Goal: Information Seeking & Learning: Learn about a topic

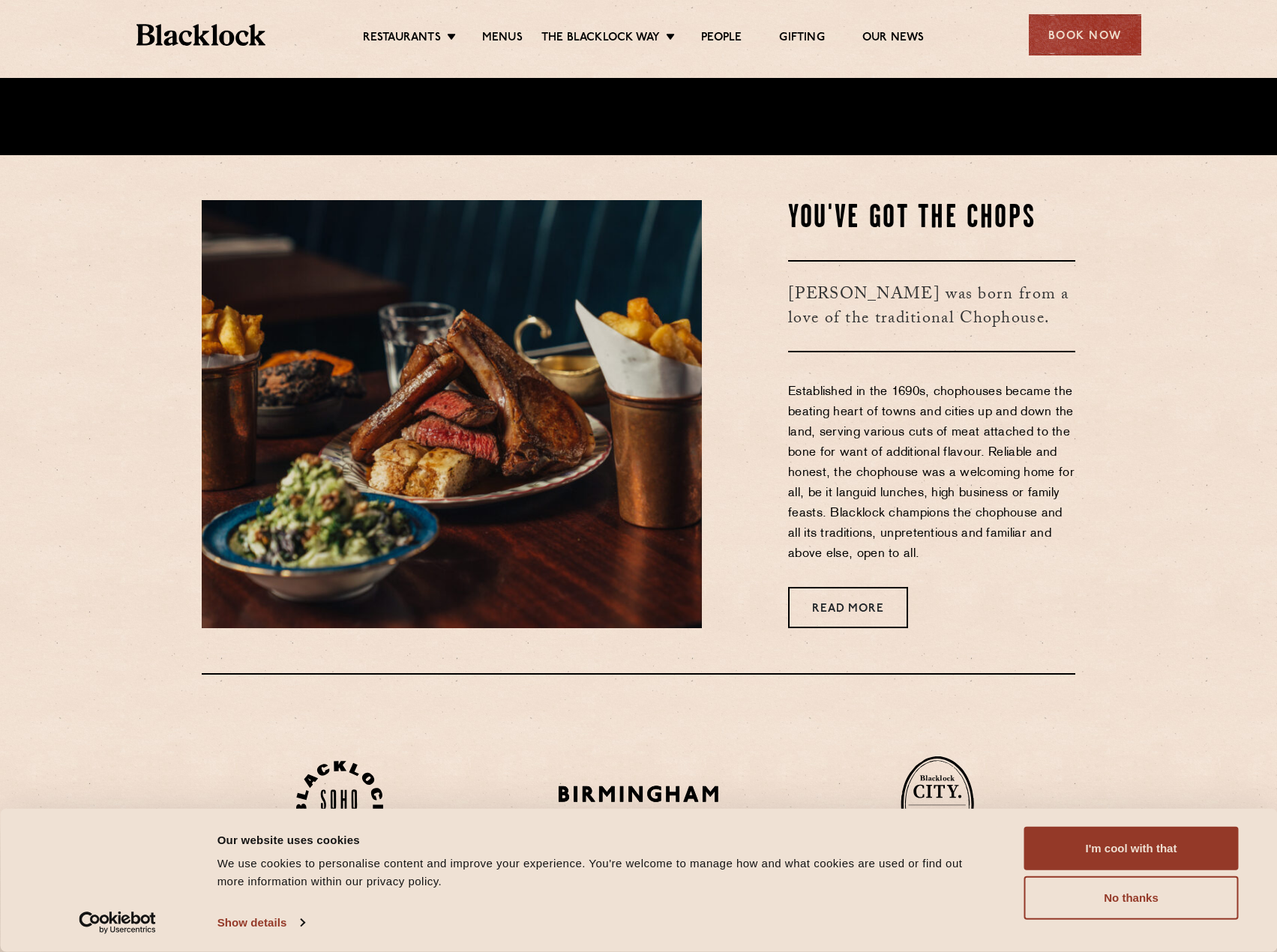
scroll to position [824, 0]
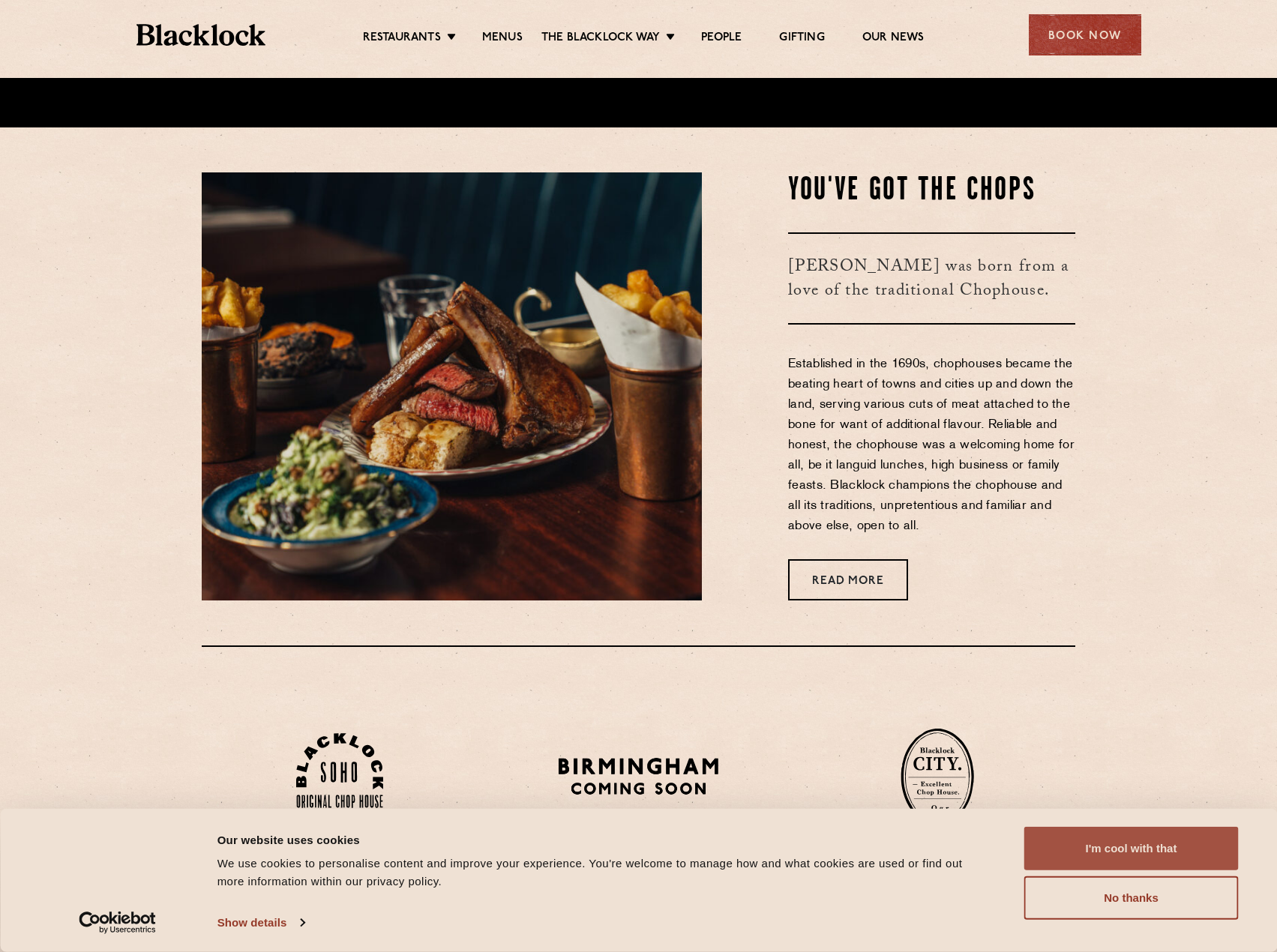
click at [1126, 856] on button "I'm cool with that" at bounding box center [1131, 849] width 215 height 44
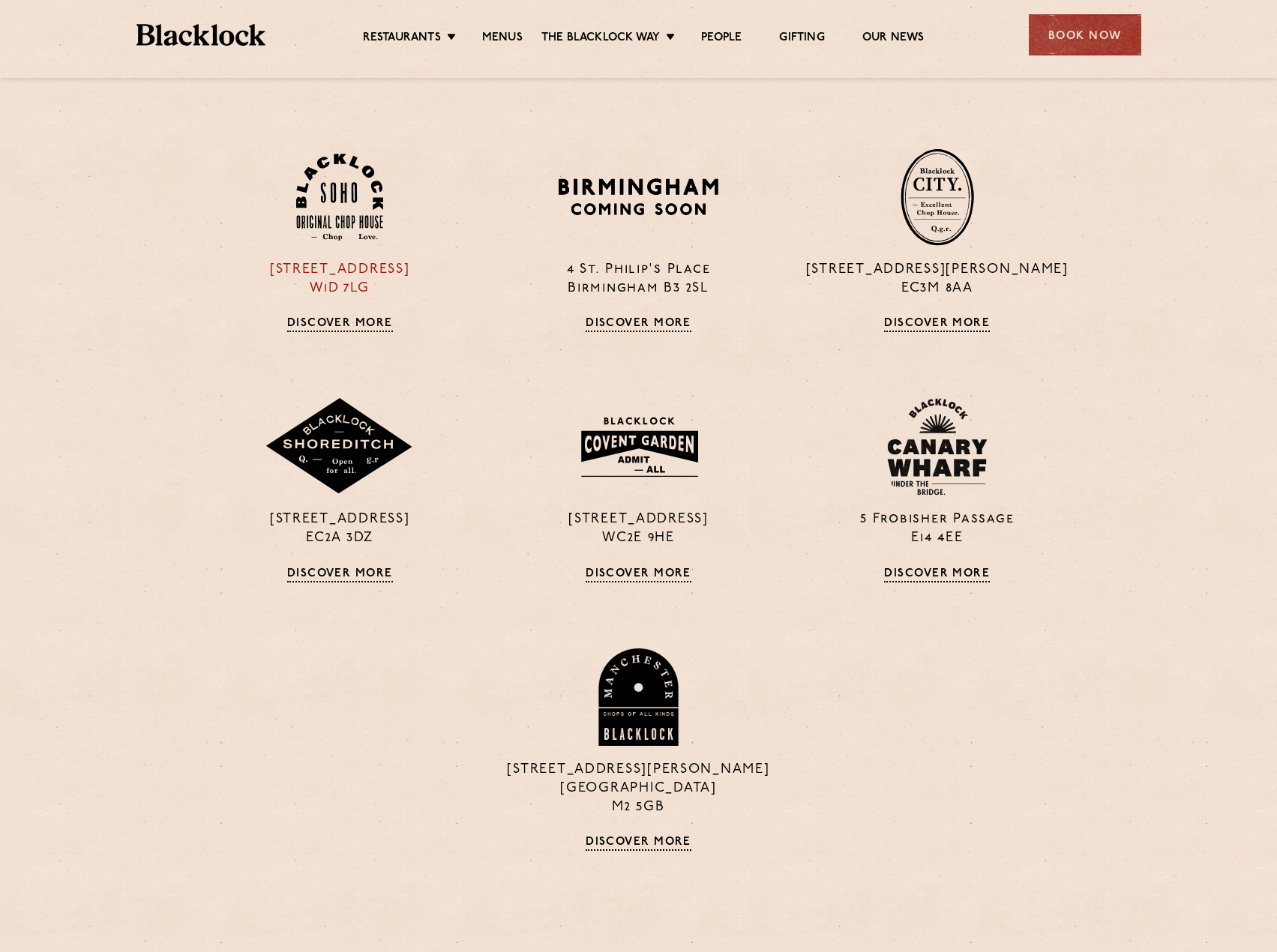
scroll to position [1424, 0]
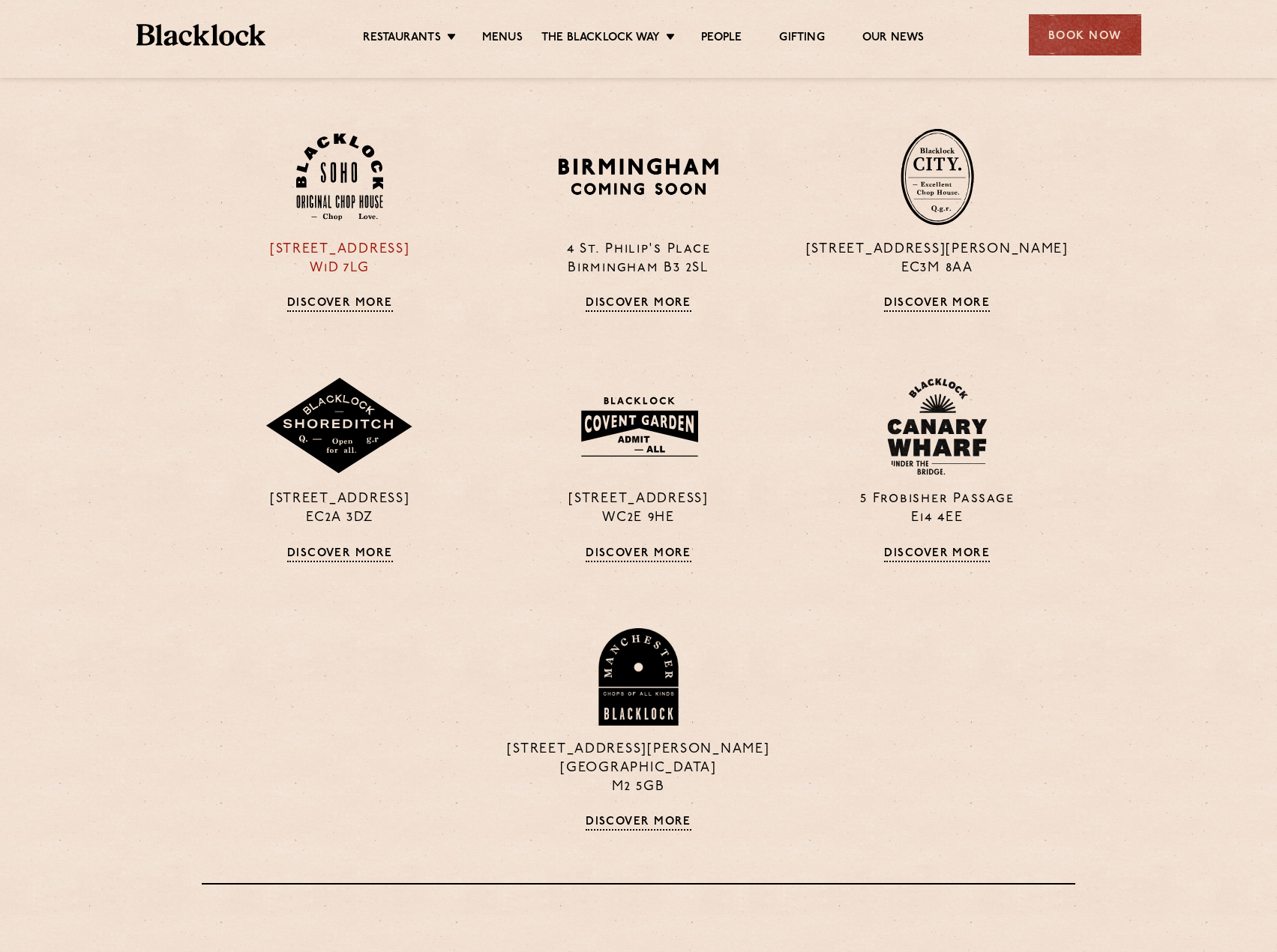
click at [337, 302] on link "Discover More" at bounding box center [340, 304] width 106 height 15
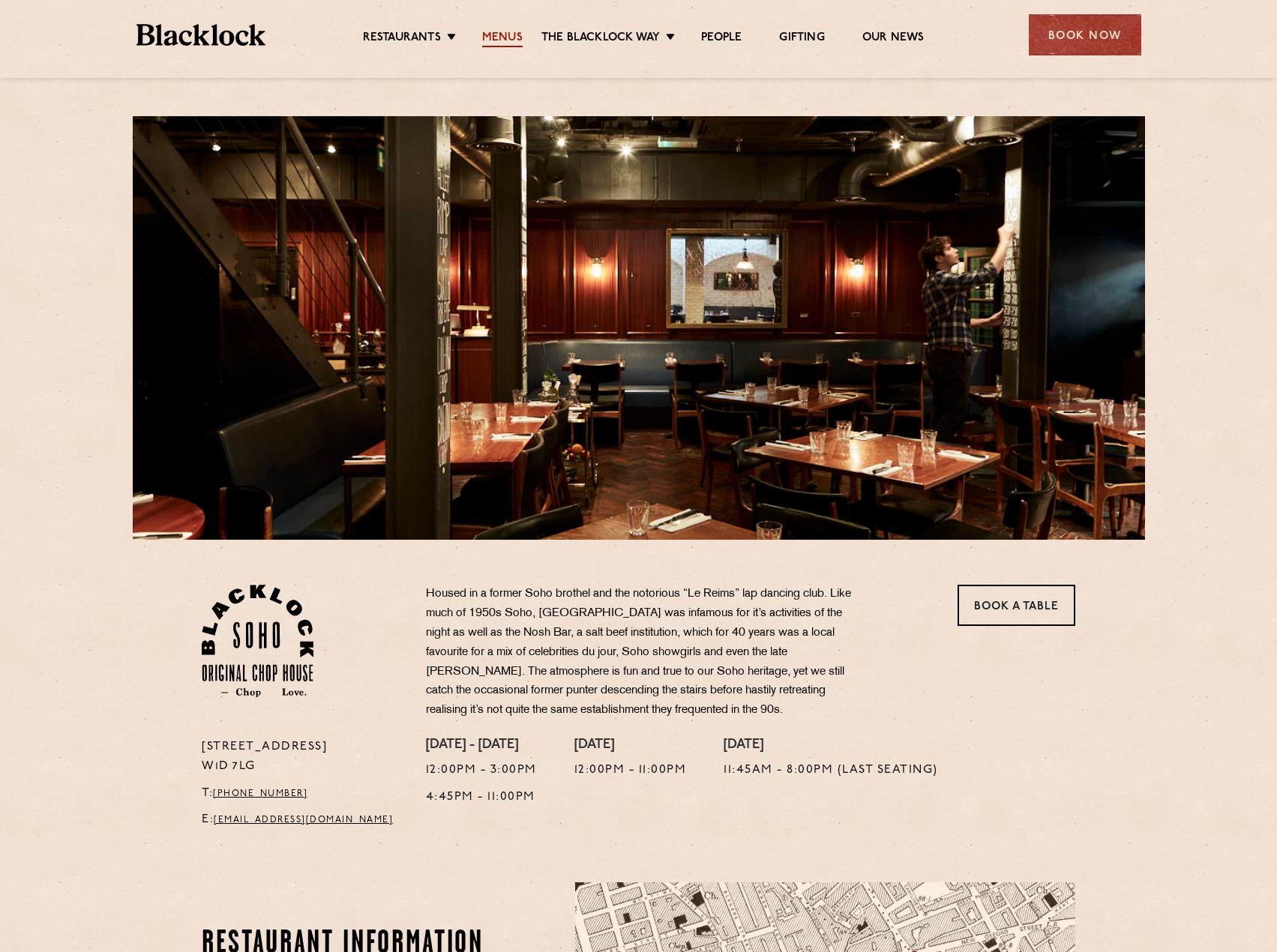
click at [490, 40] on link "Menus" at bounding box center [503, 39] width 40 height 16
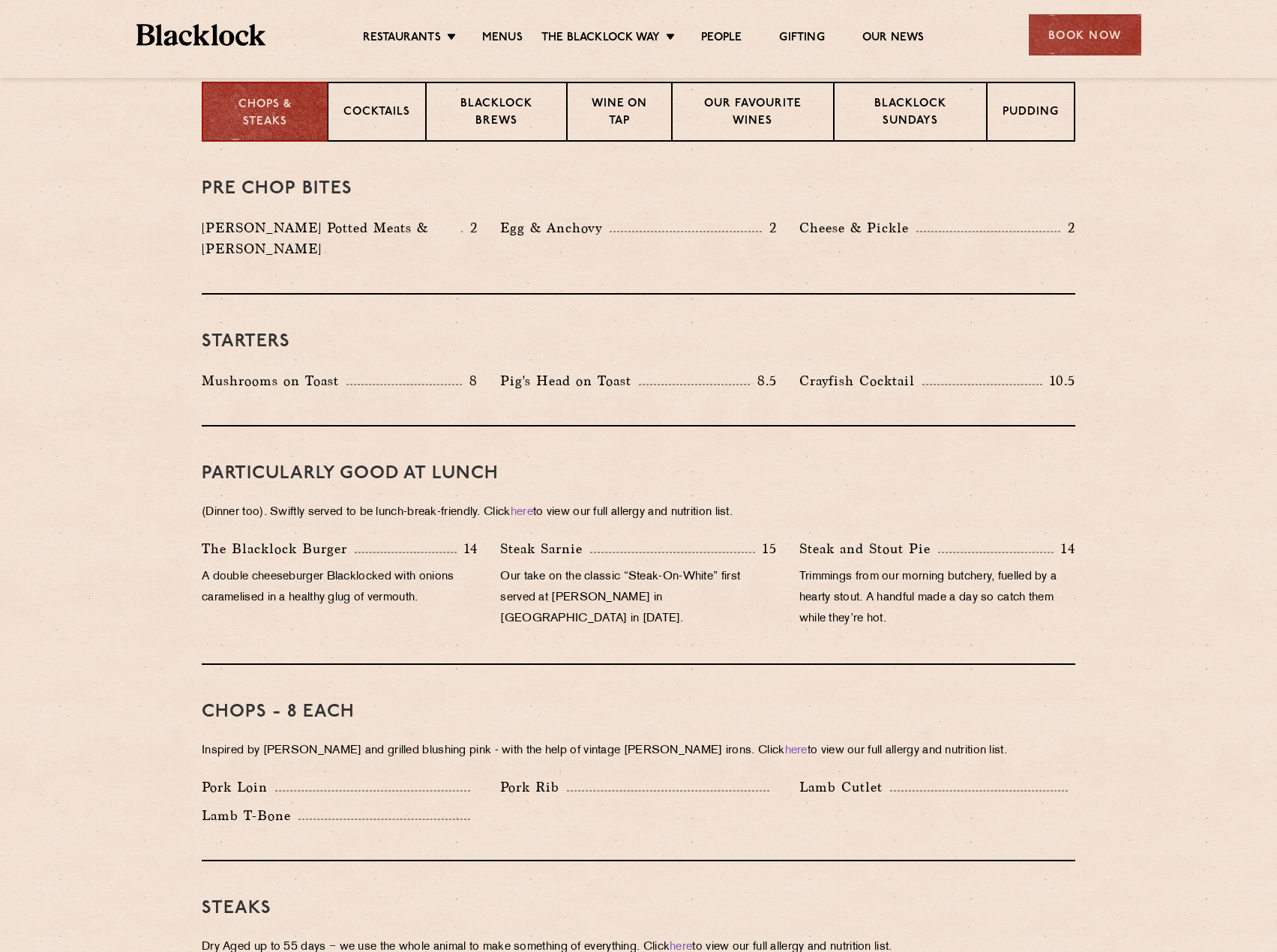
scroll to position [299, 0]
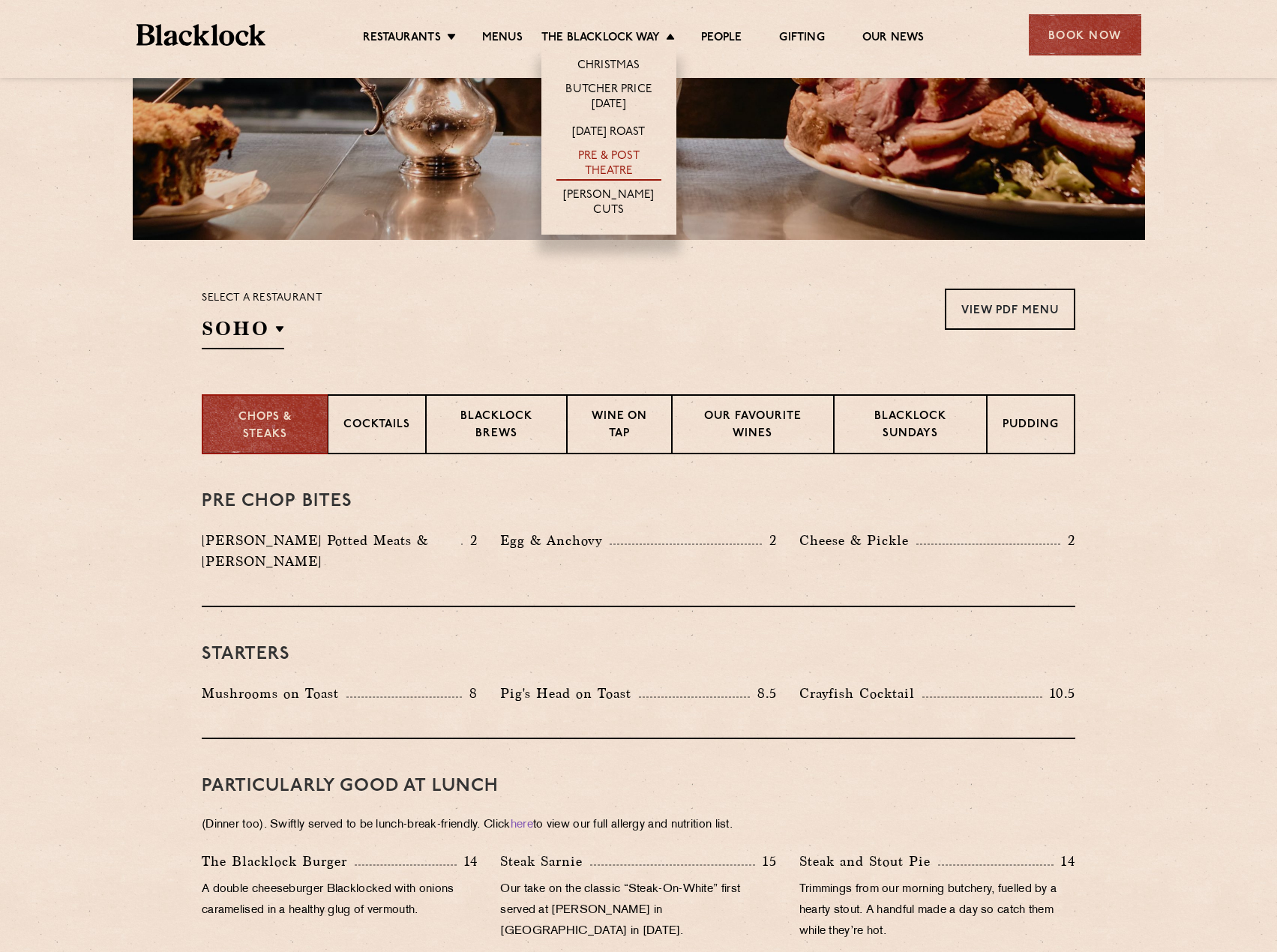
click at [612, 158] on link "Pre & Post Theatre" at bounding box center [609, 165] width 105 height 31
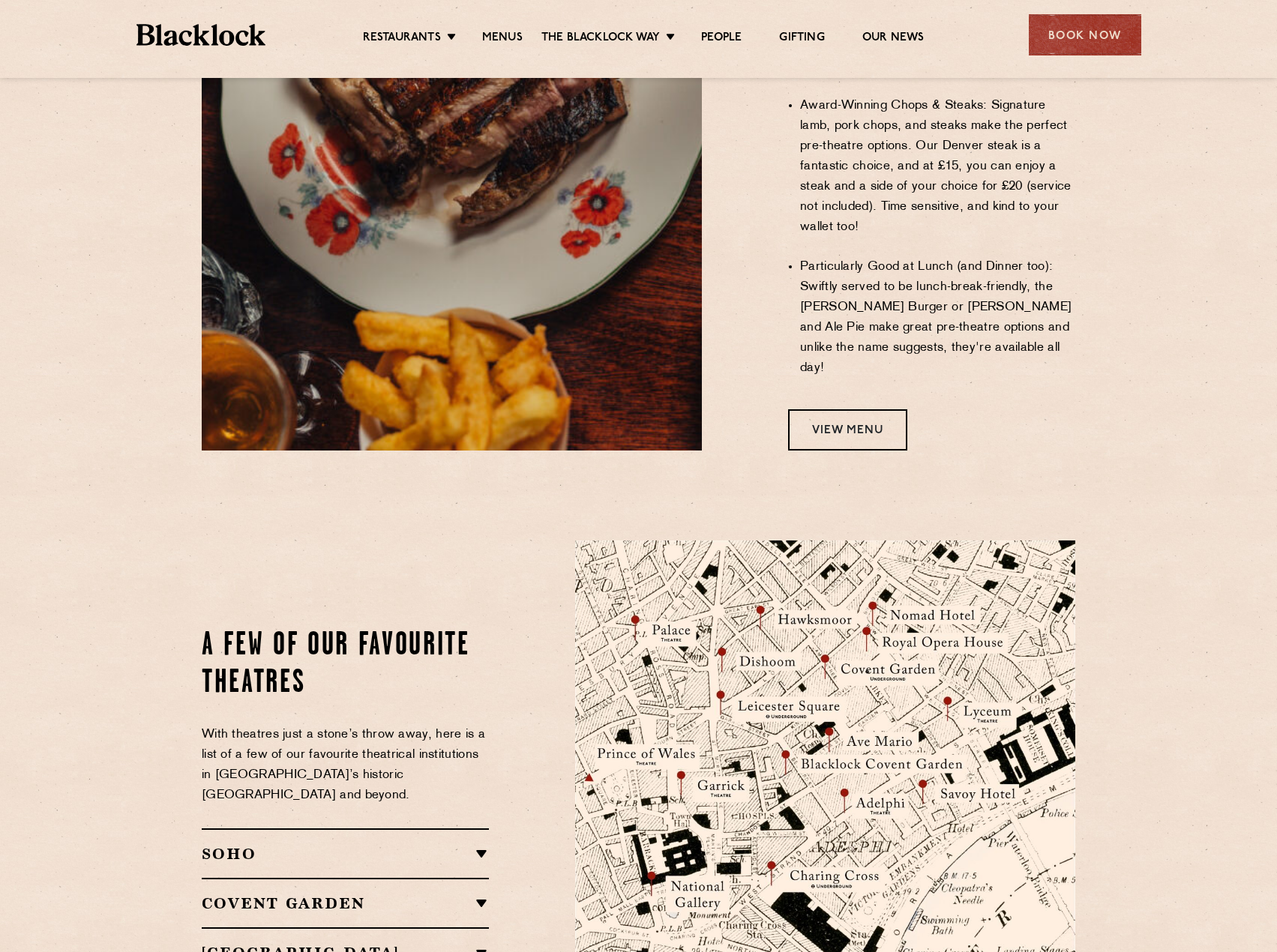
scroll to position [1199, 0]
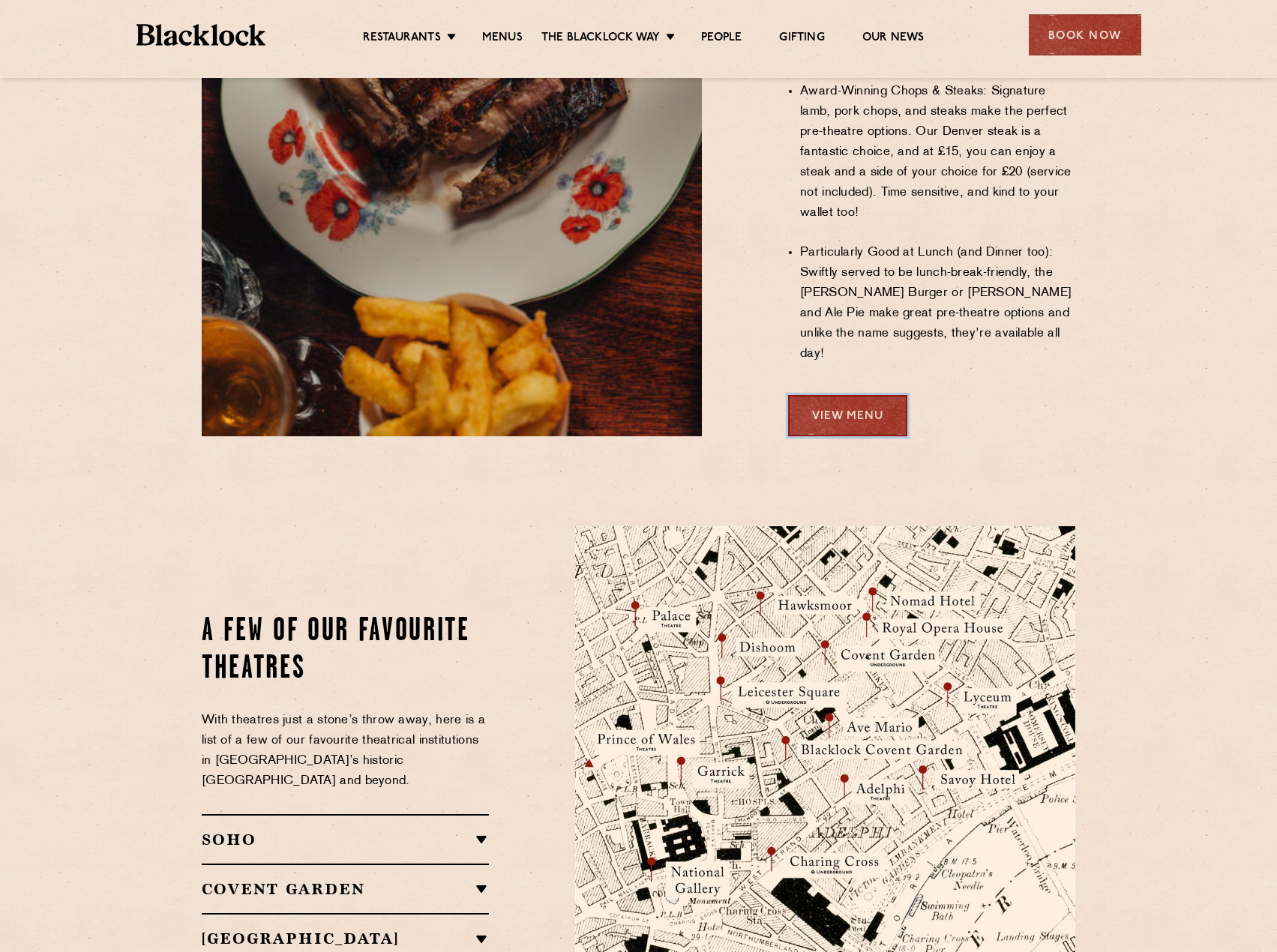
click at [858, 395] on link "View Menu" at bounding box center [847, 415] width 119 height 41
